Goal: Information Seeking & Learning: Learn about a topic

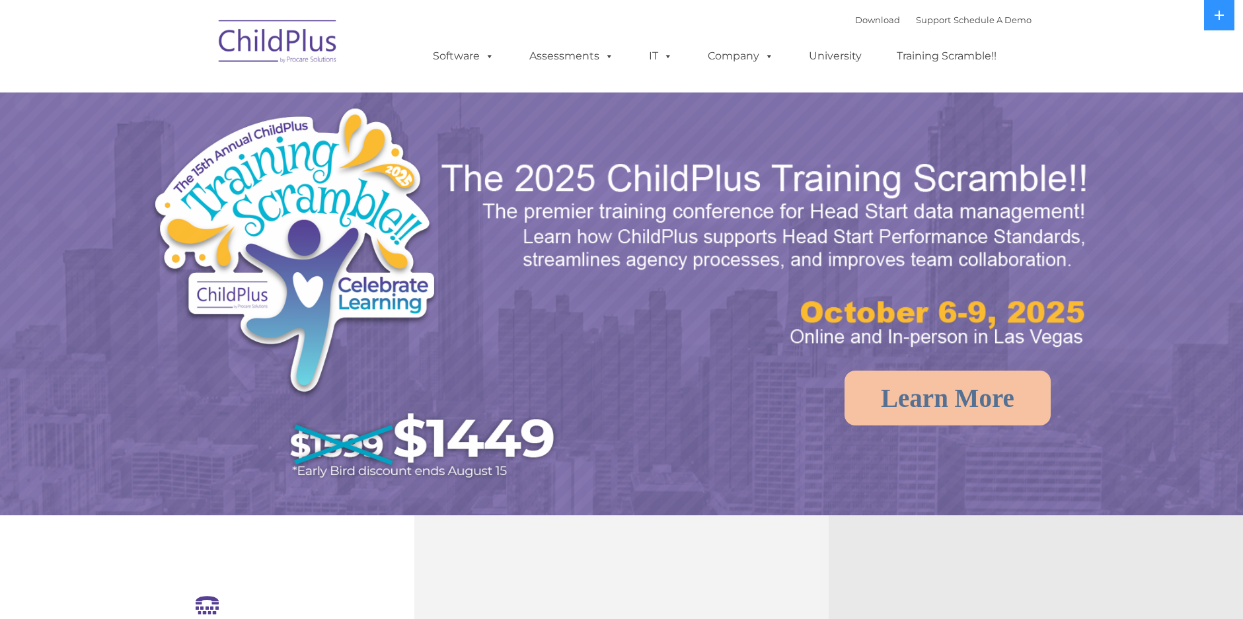
select select "MEDIUM"
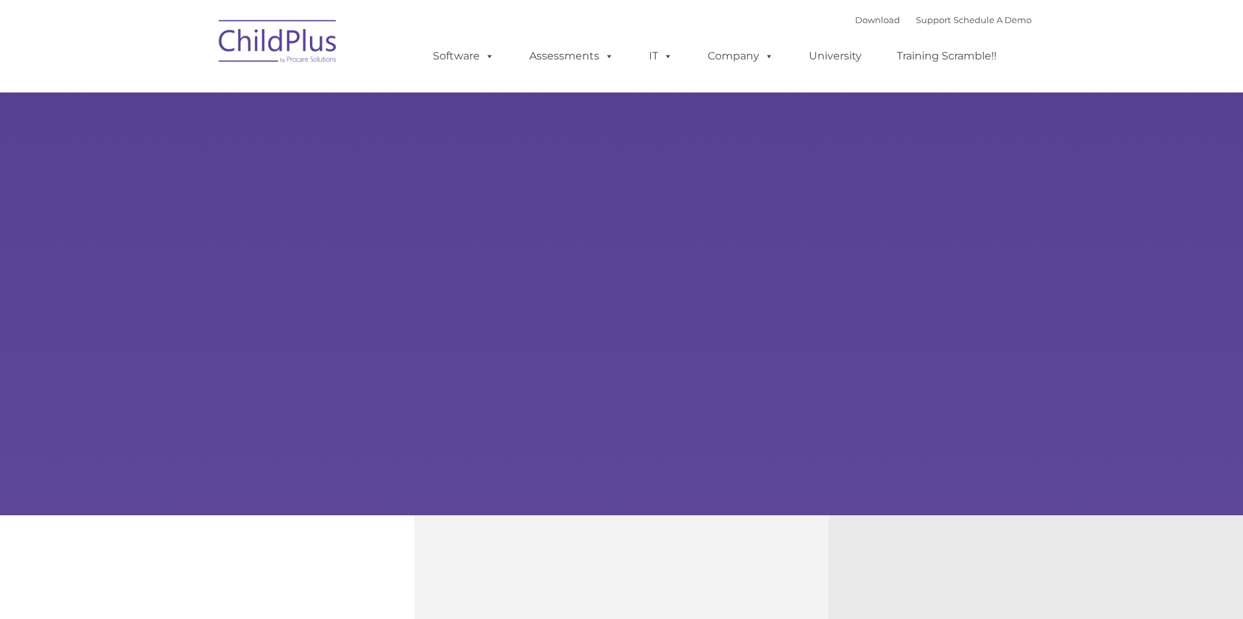
select select "MEDIUM"
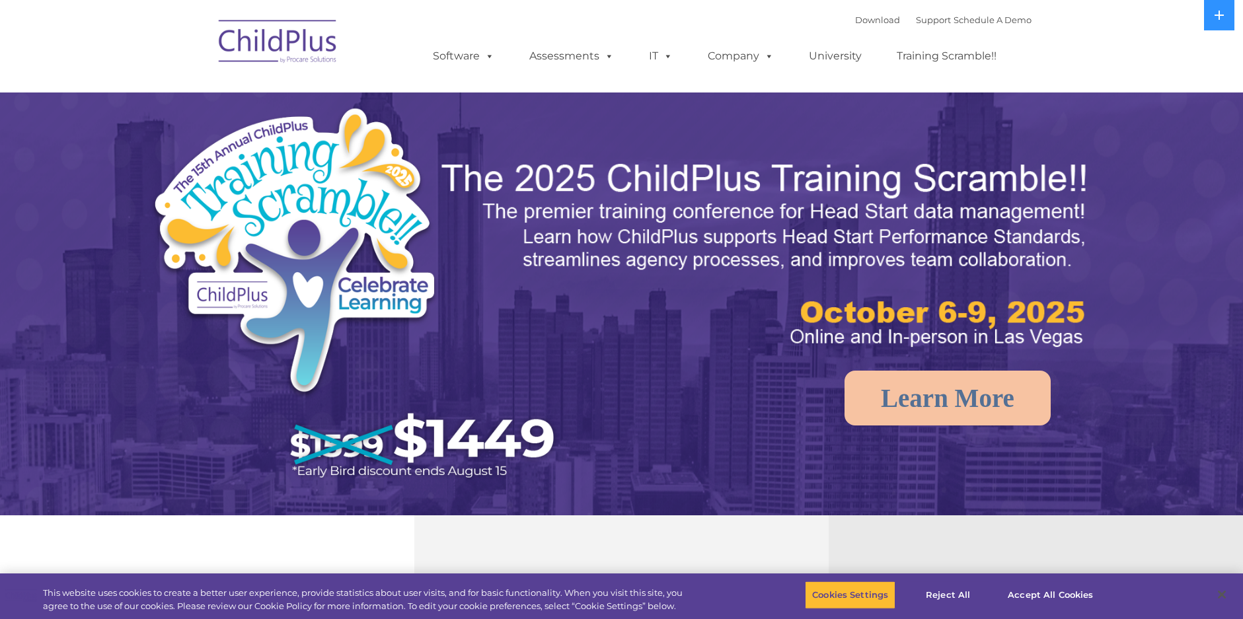
click at [304, 56] on img at bounding box center [278, 44] width 132 height 66
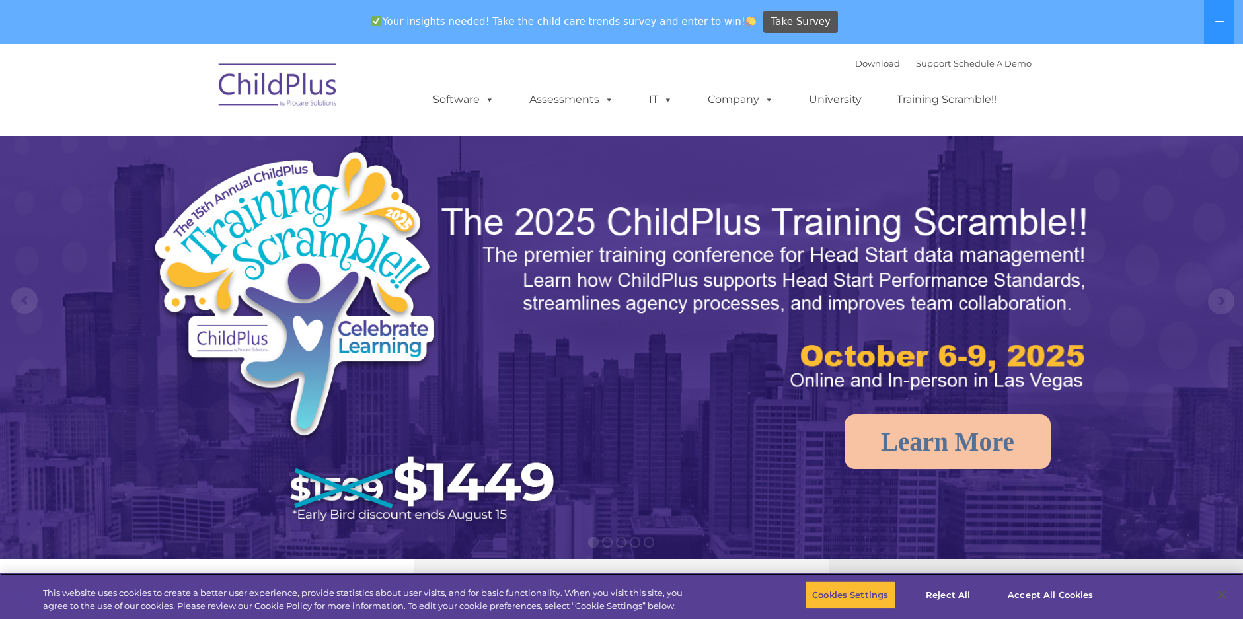
click at [304, 56] on img at bounding box center [278, 87] width 132 height 66
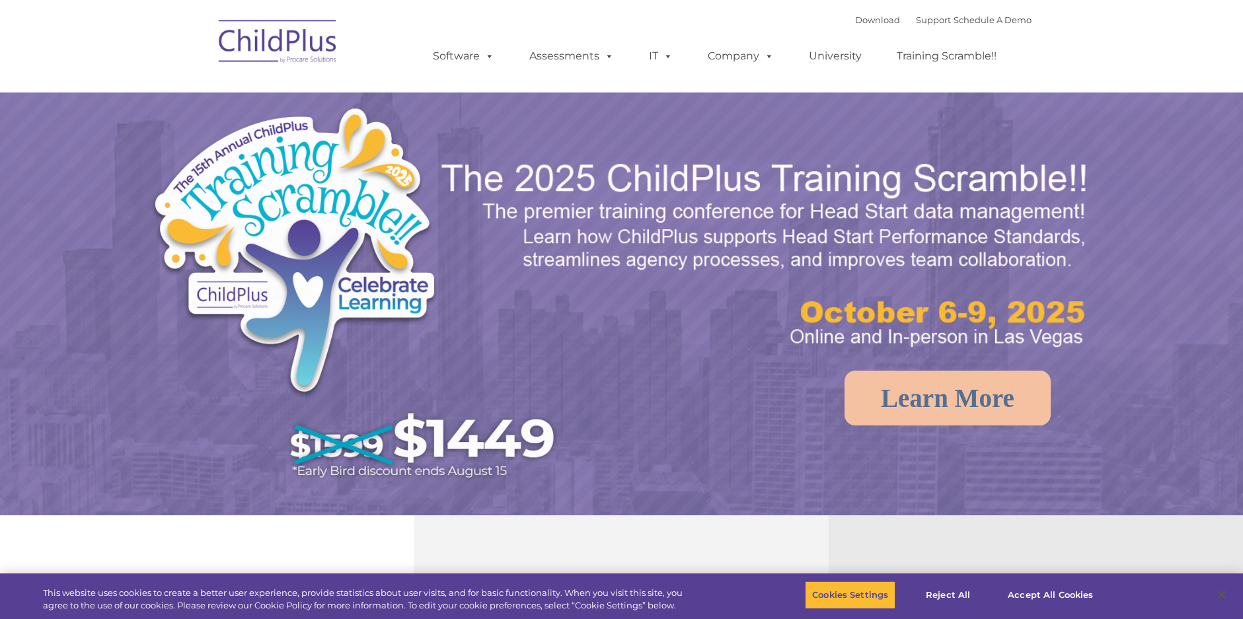
select select "MEDIUM"
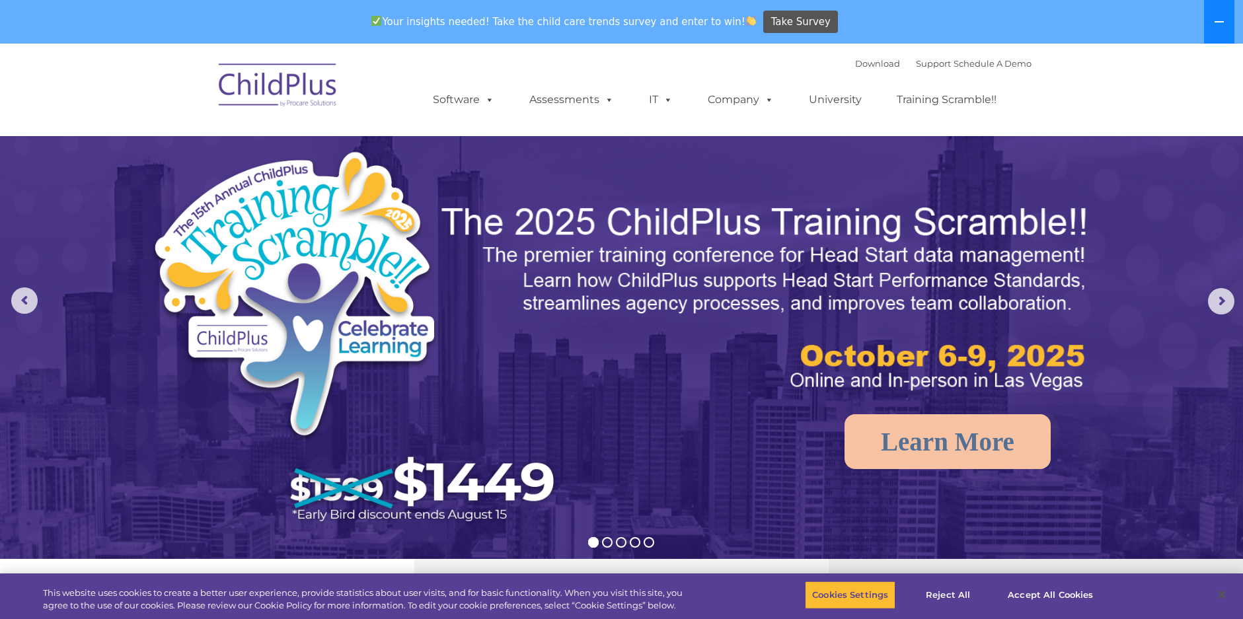
click at [1224, 17] on button at bounding box center [1219, 22] width 30 height 44
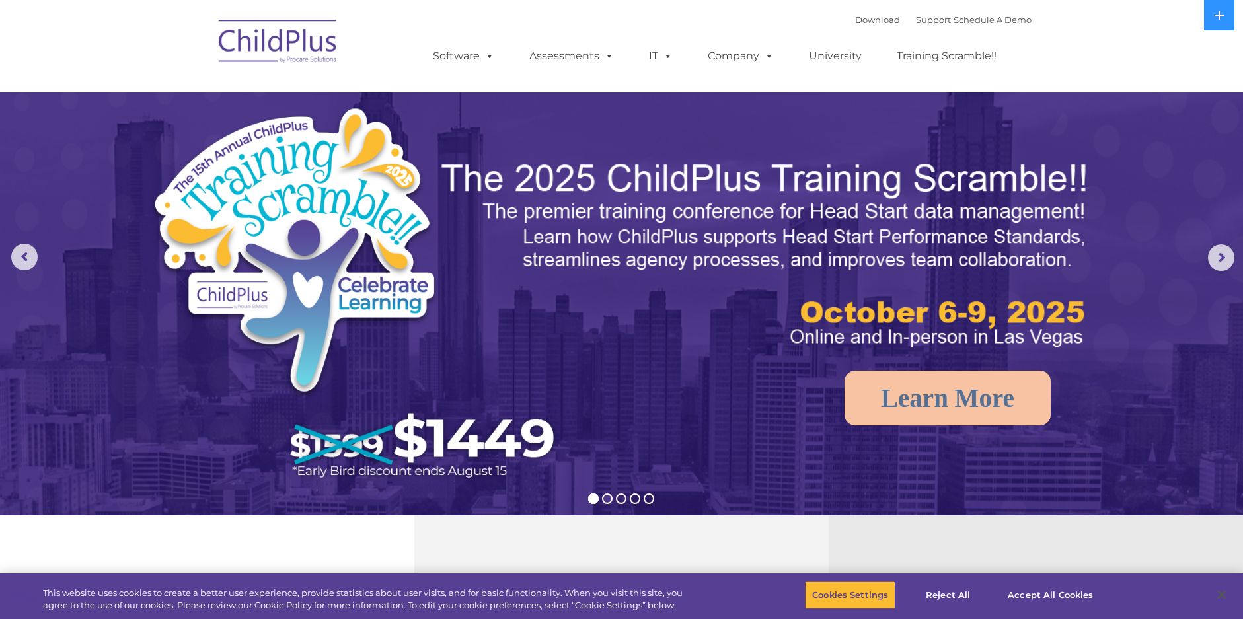
click at [603, 498] on rs-bullet at bounding box center [607, 499] width 11 height 11
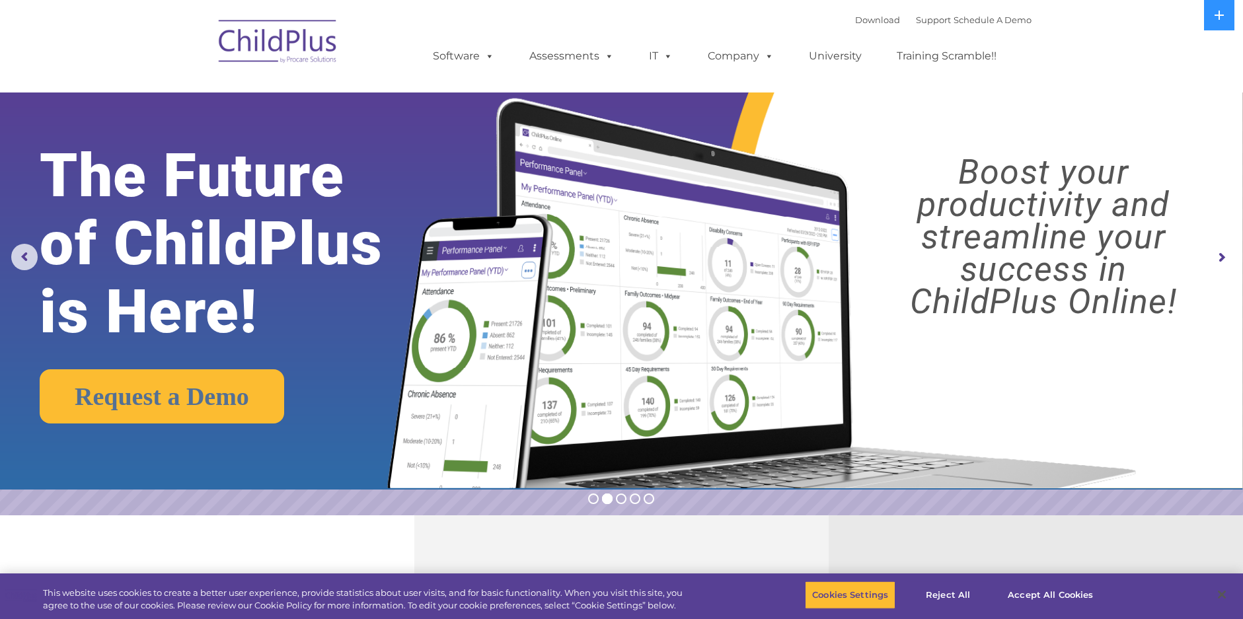
click at [620, 493] on rs-slide "Request a Demo The Future of ChildPlus is Here! Boost your productivity and str…" at bounding box center [621, 257] width 1243 height 515
click at [633, 496] on rs-bullet at bounding box center [635, 499] width 11 height 11
